Goal: Task Accomplishment & Management: Use online tool/utility

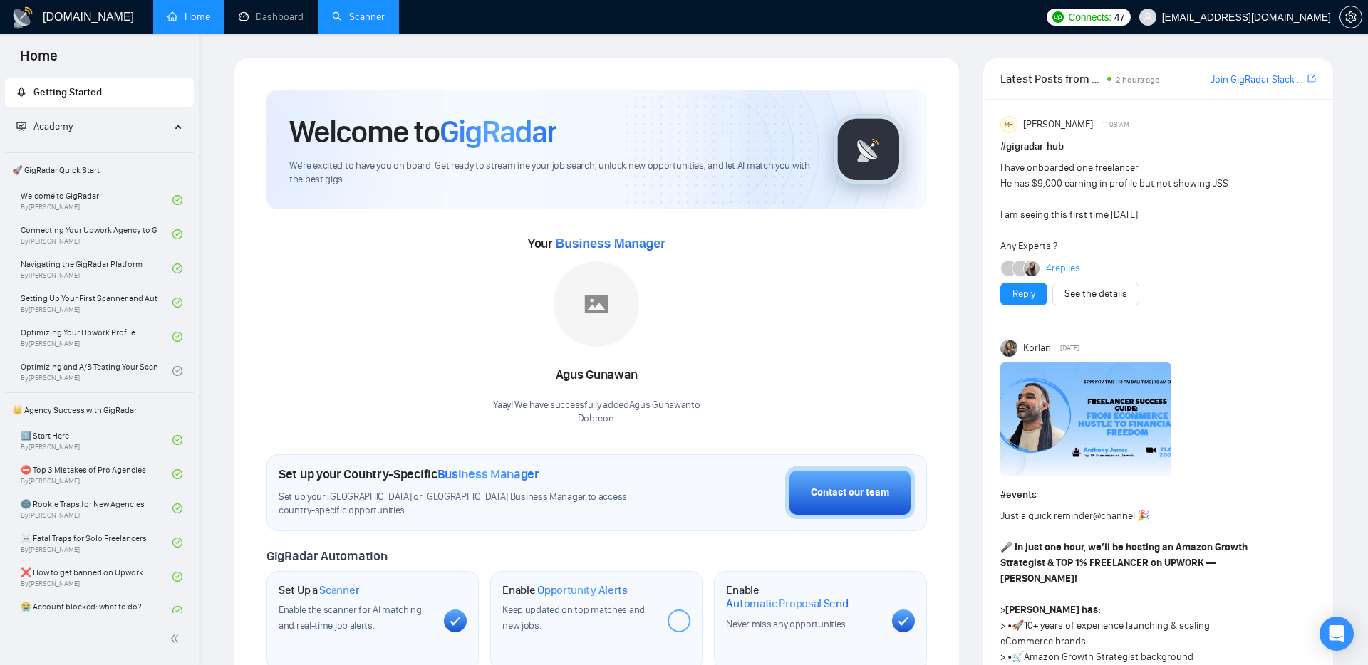
click at [350, 17] on link "Scanner" at bounding box center [358, 17] width 53 height 12
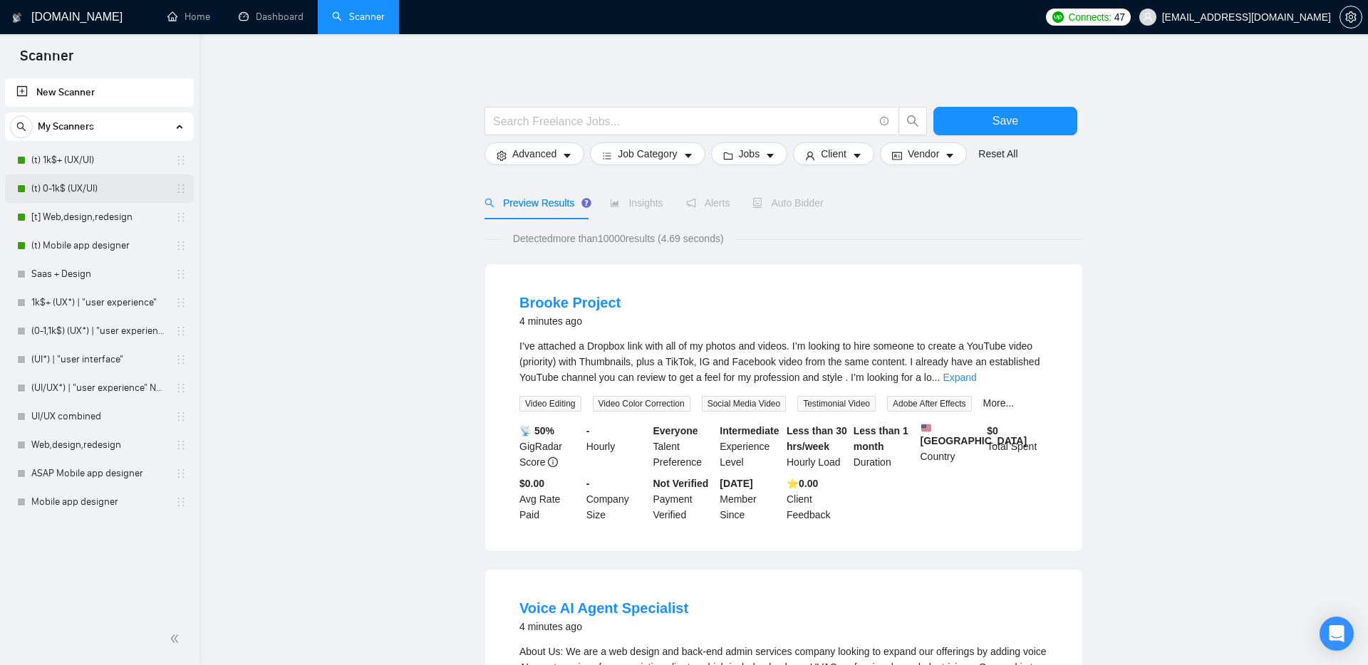
click at [68, 184] on link "(t) 0-1k$ (UX/UI)" at bounding box center [98, 189] width 135 height 28
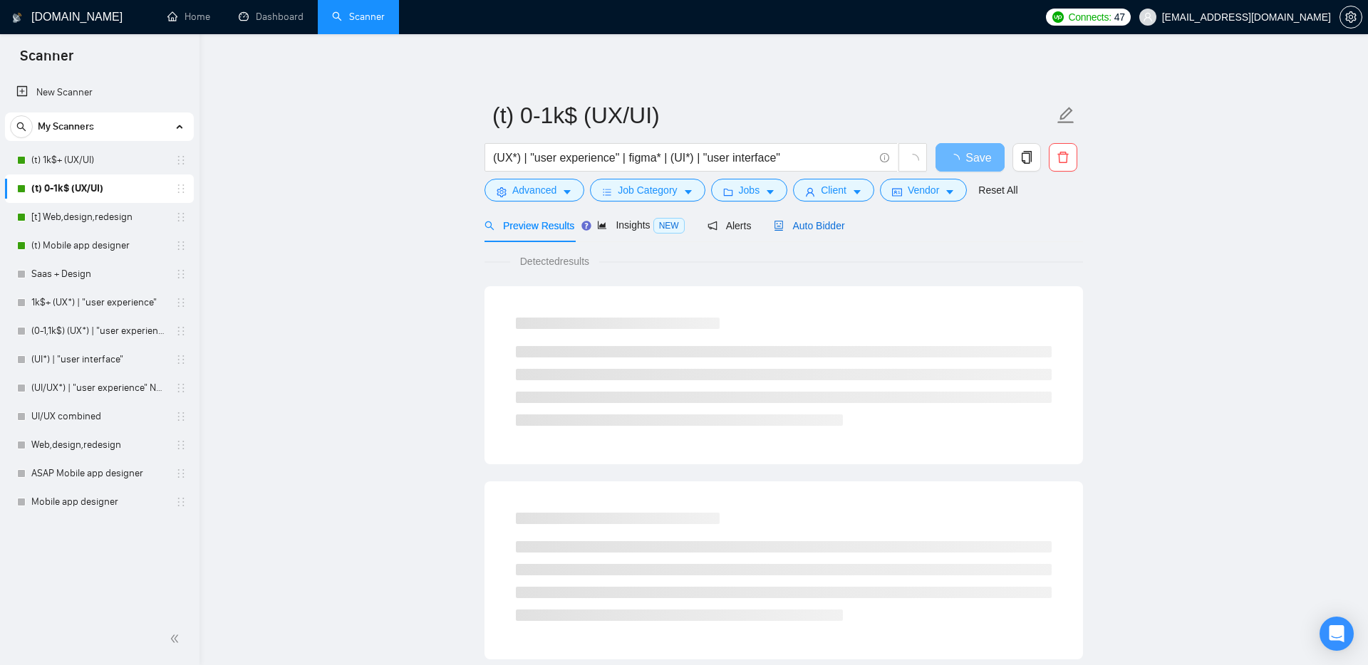
click at [822, 222] on span "Auto Bidder" at bounding box center [809, 225] width 71 height 11
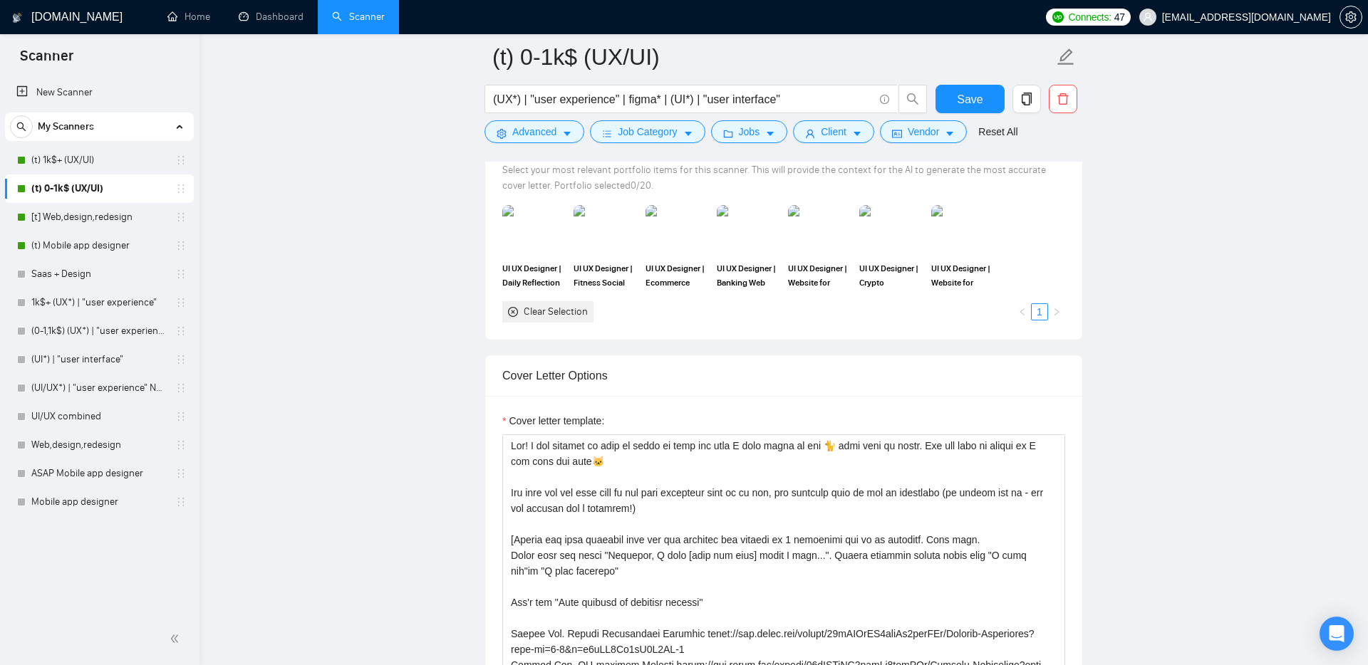
scroll to position [1297, 0]
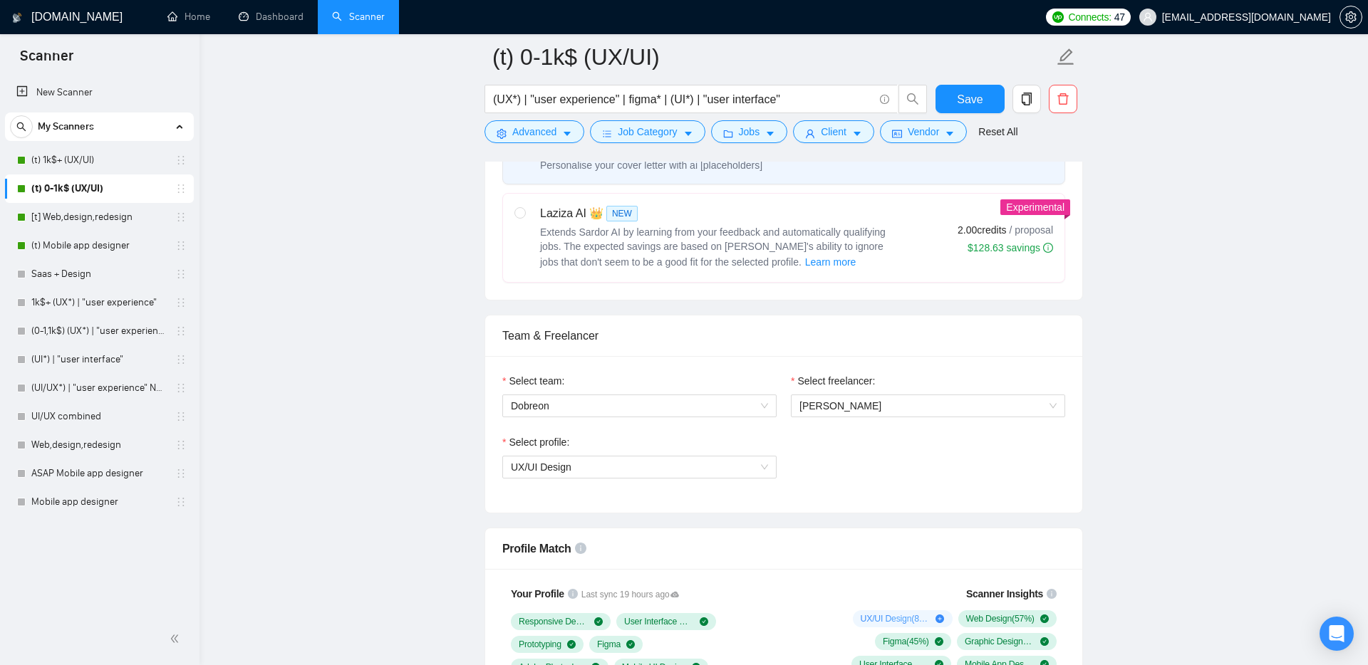
scroll to position [494, 0]
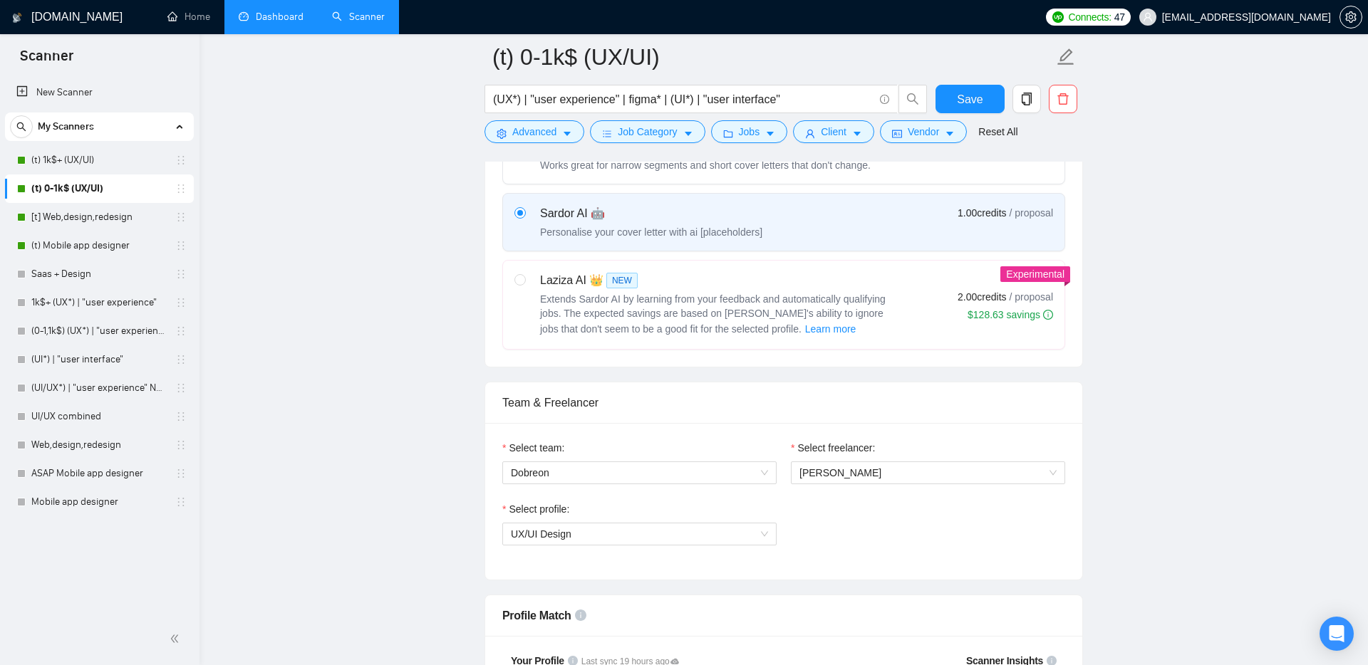
click at [249, 21] on link "Dashboard" at bounding box center [271, 17] width 65 height 12
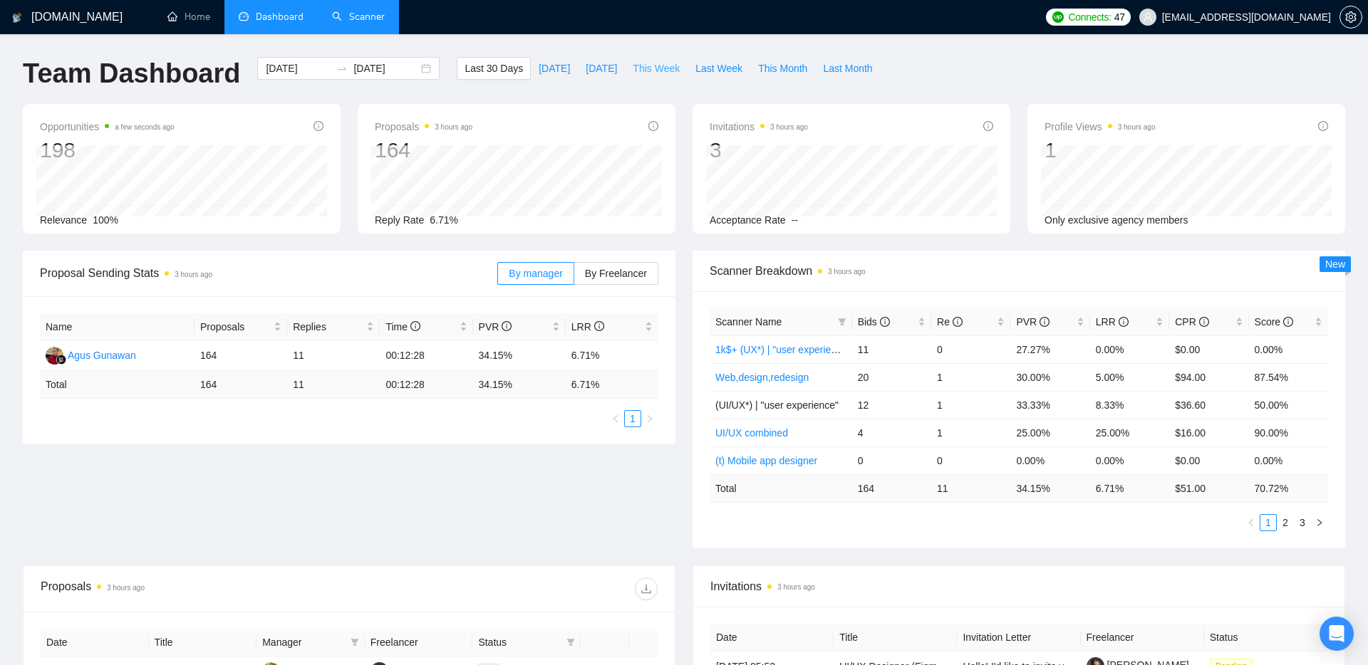
click at [659, 74] on span "This Week" at bounding box center [656, 69] width 47 height 16
type input "[DATE]"
click at [554, 61] on span "[DATE]" at bounding box center [554, 69] width 31 height 16
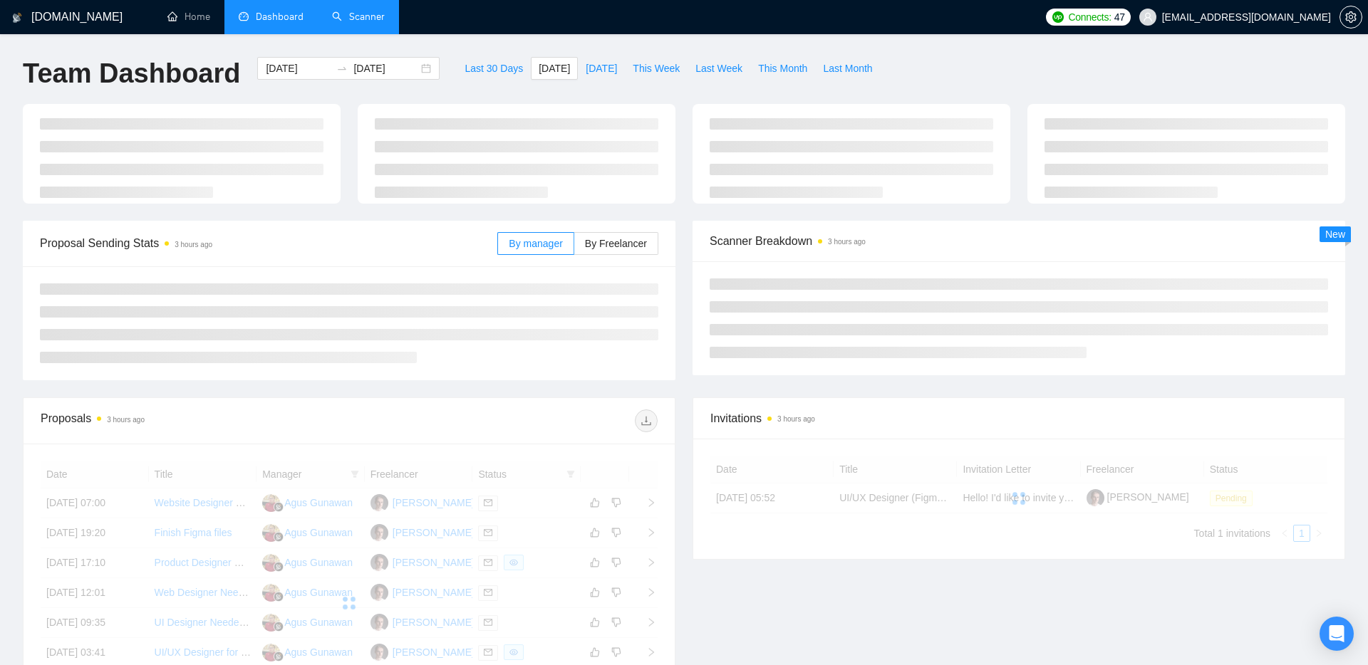
type input "[DATE]"
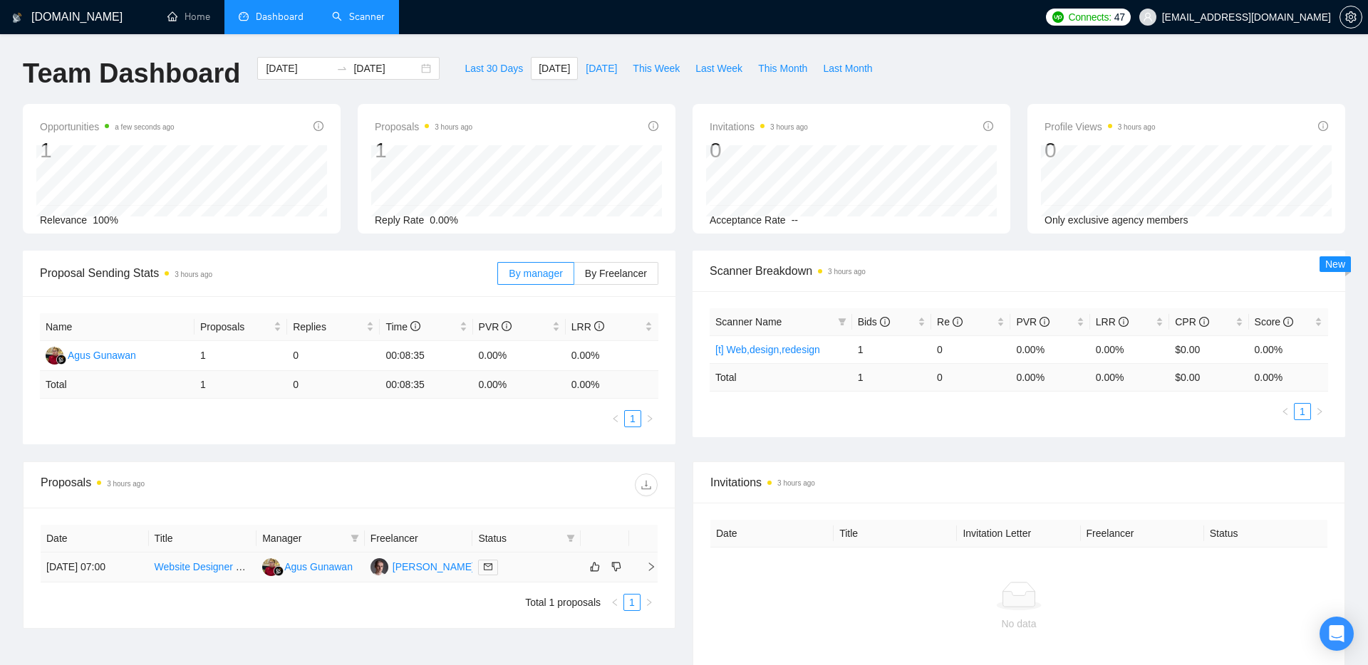
click at [650, 566] on icon "right" at bounding box center [651, 567] width 10 height 10
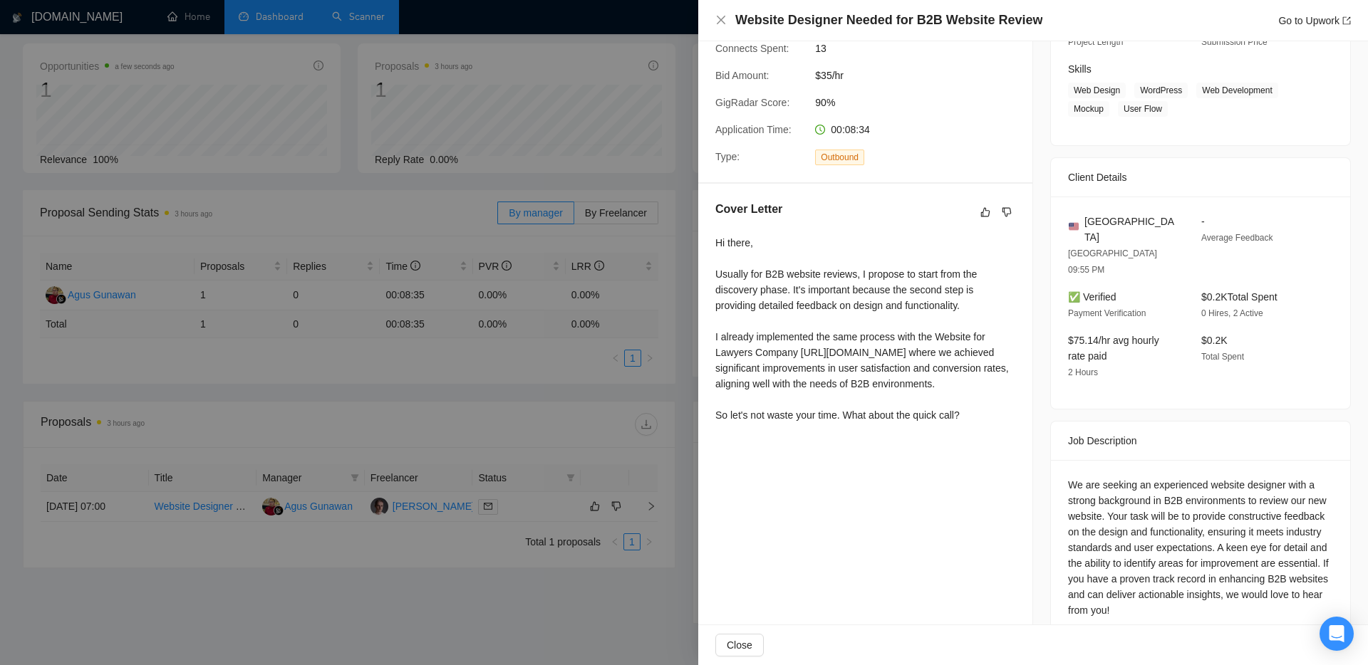
scroll to position [61, 0]
click at [562, 298] on div at bounding box center [684, 332] width 1368 height 665
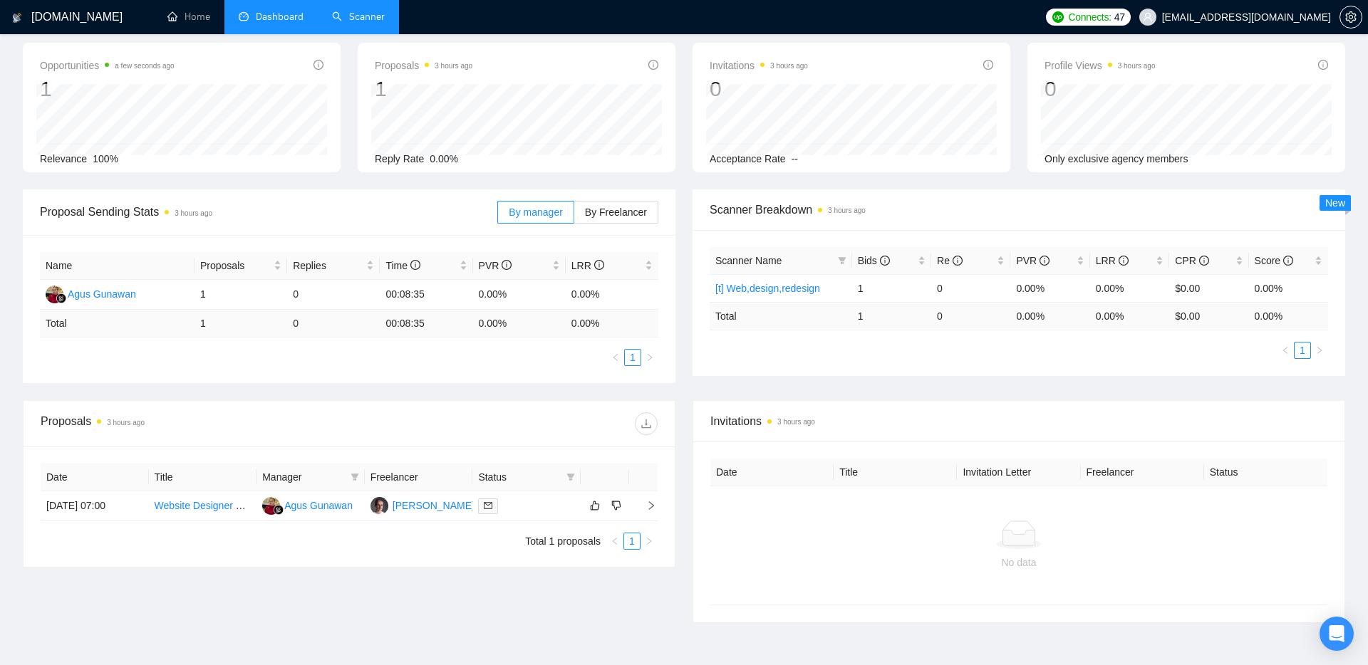
scroll to position [0, 0]
